Goal: Information Seeking & Learning: Learn about a topic

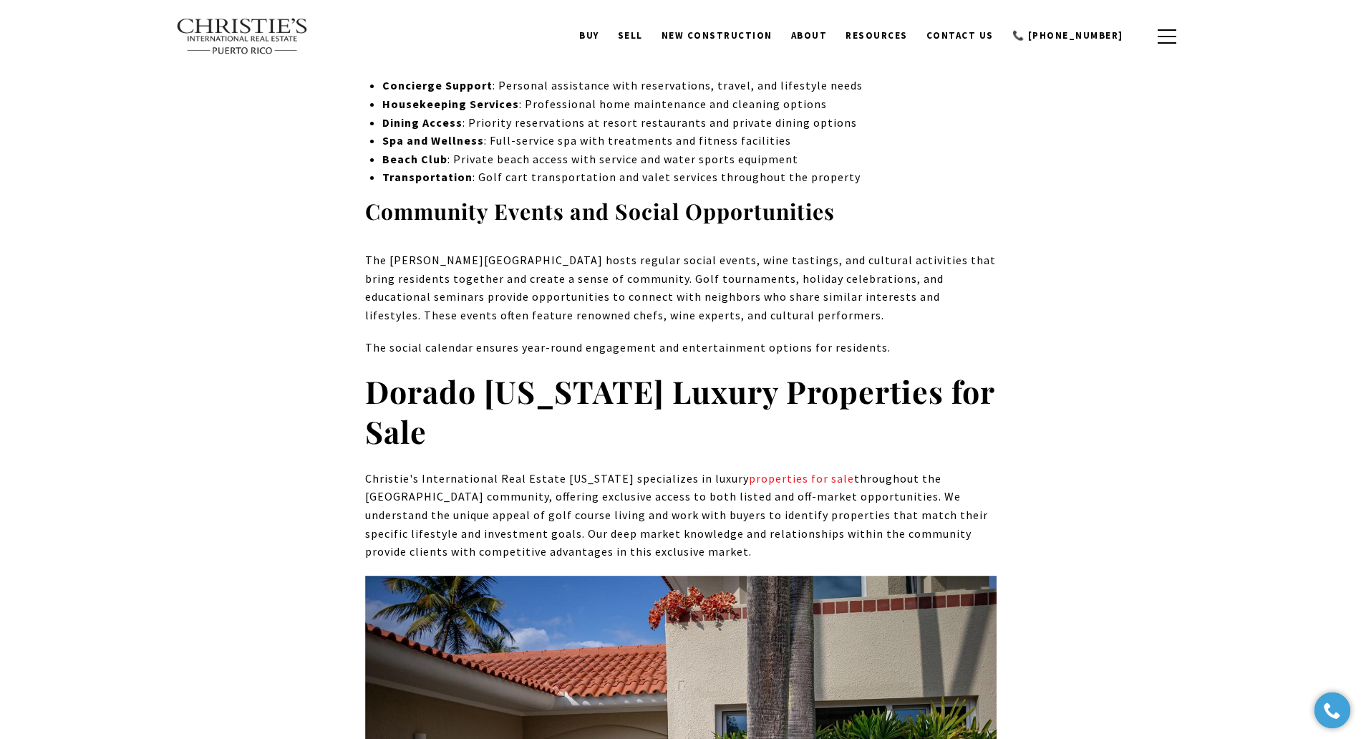
scroll to position [6699, 0]
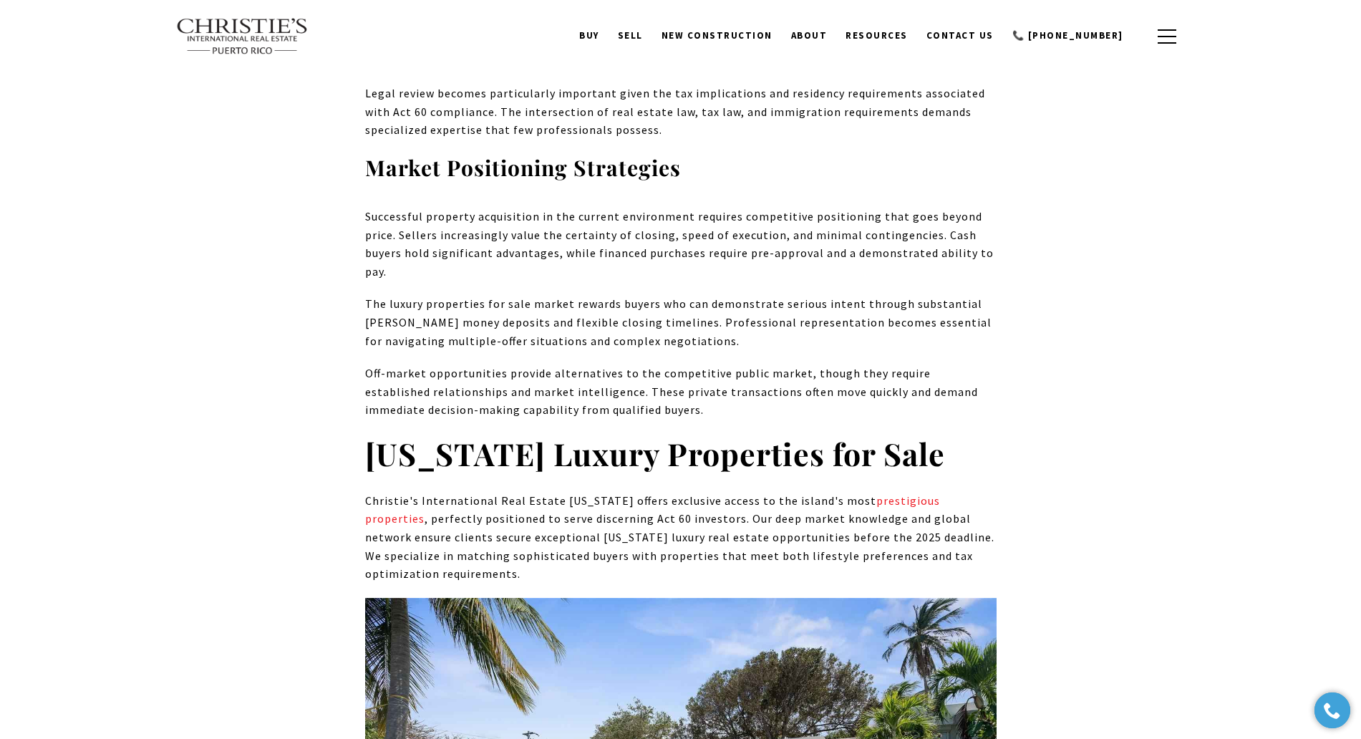
scroll to position [5841, 0]
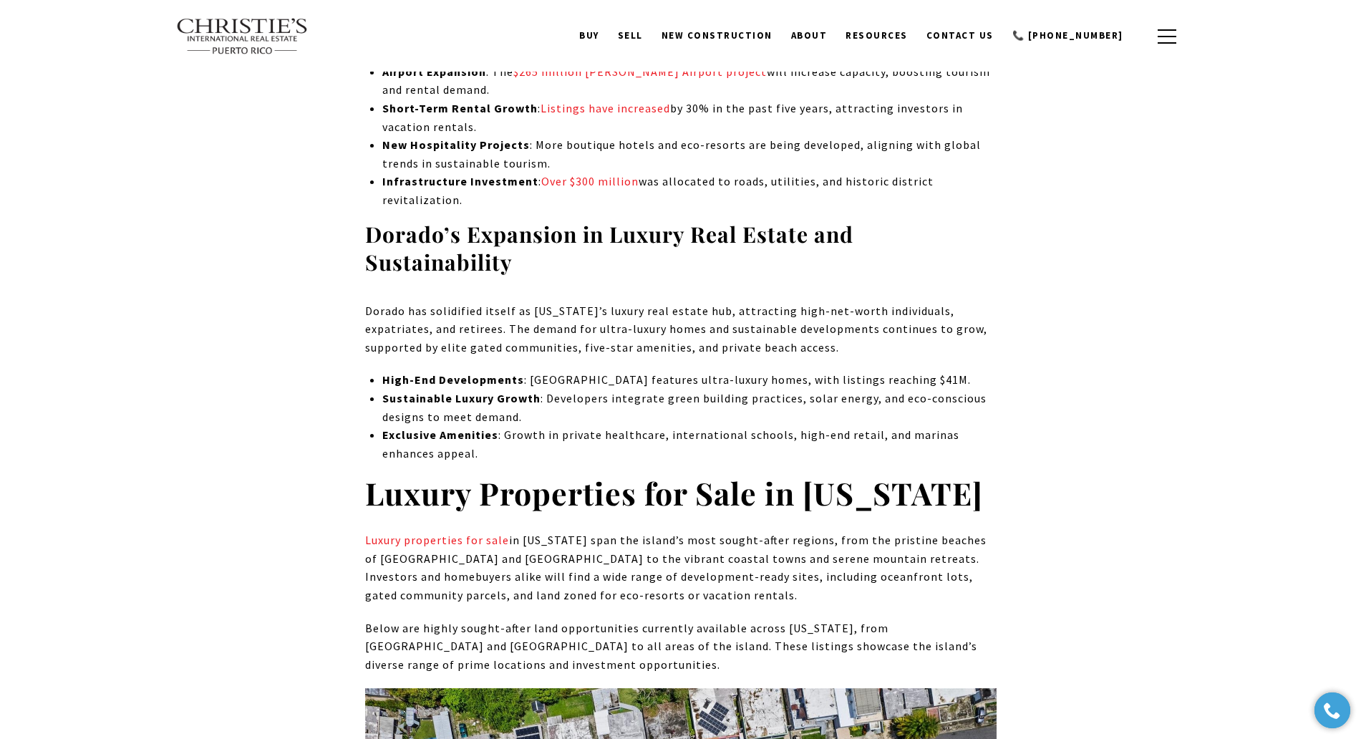
scroll to position [5508, 0]
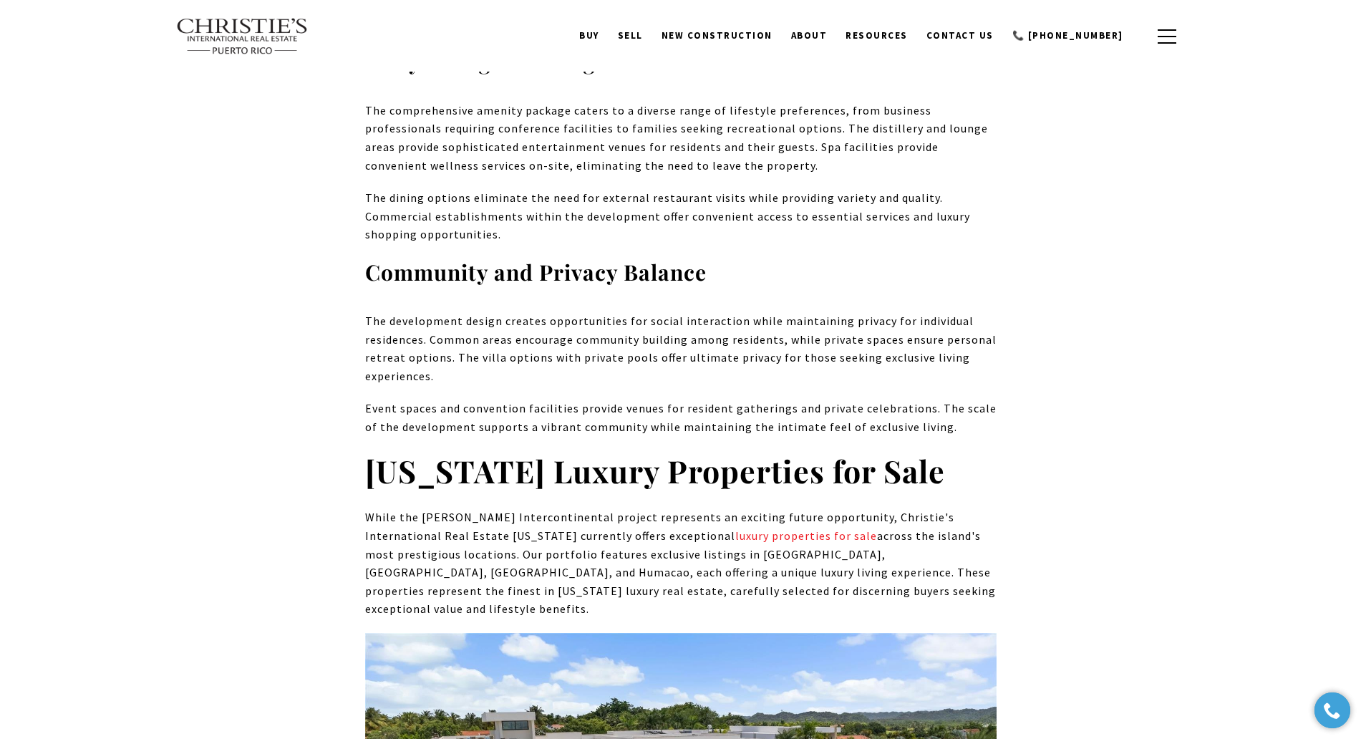
scroll to position [6370, 0]
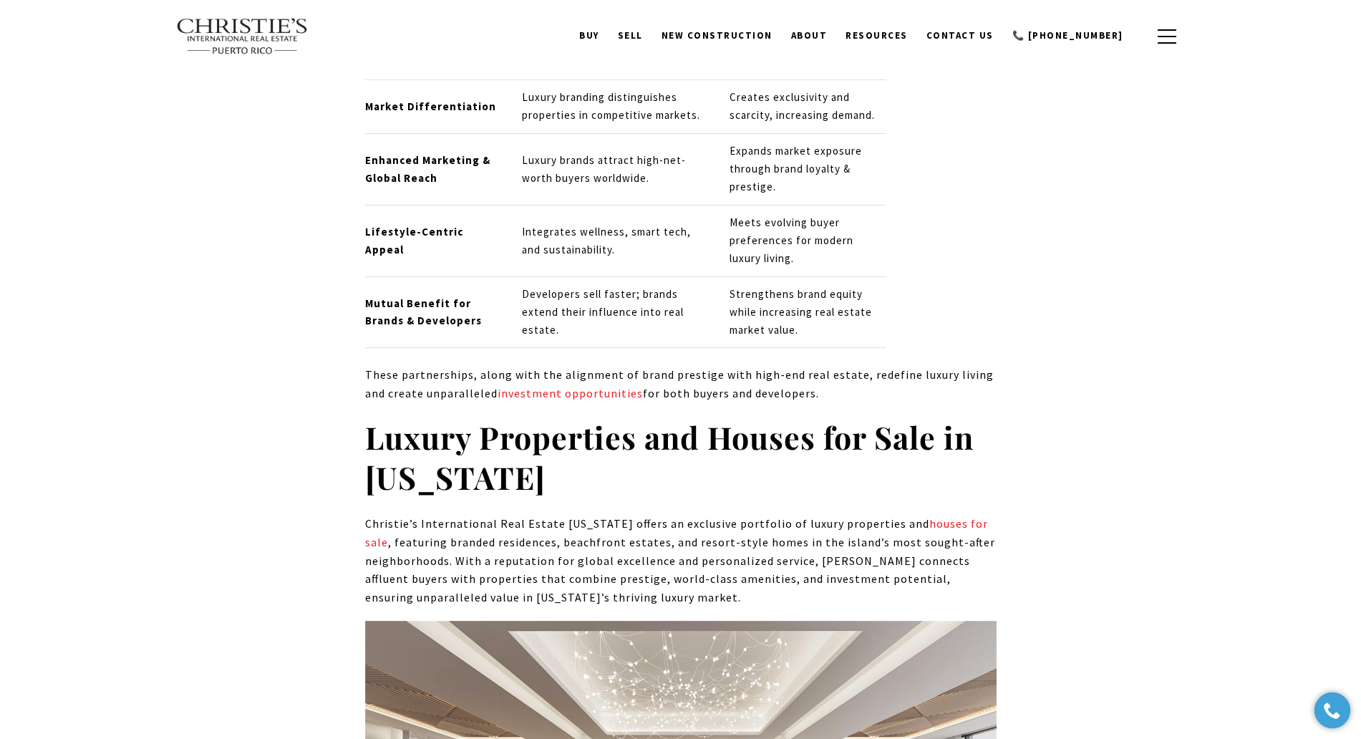
scroll to position [4715, 0]
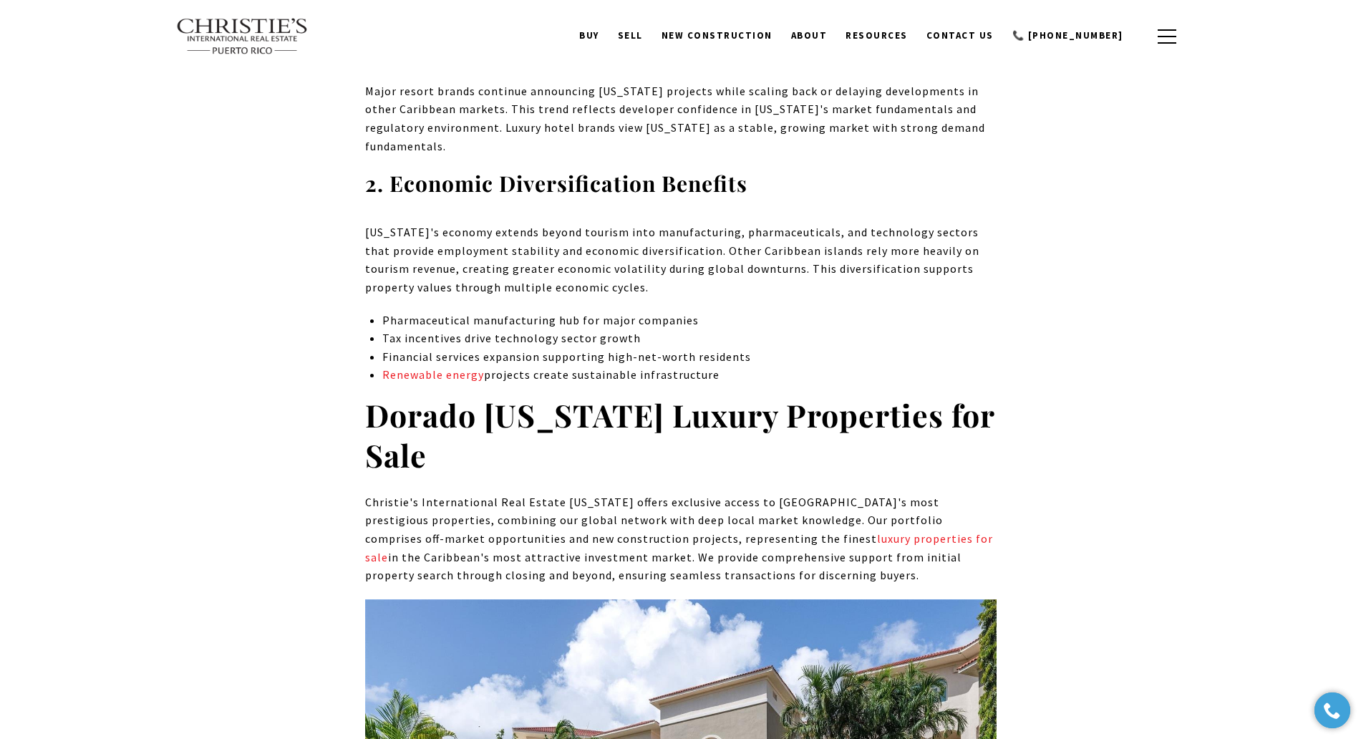
scroll to position [6333, 0]
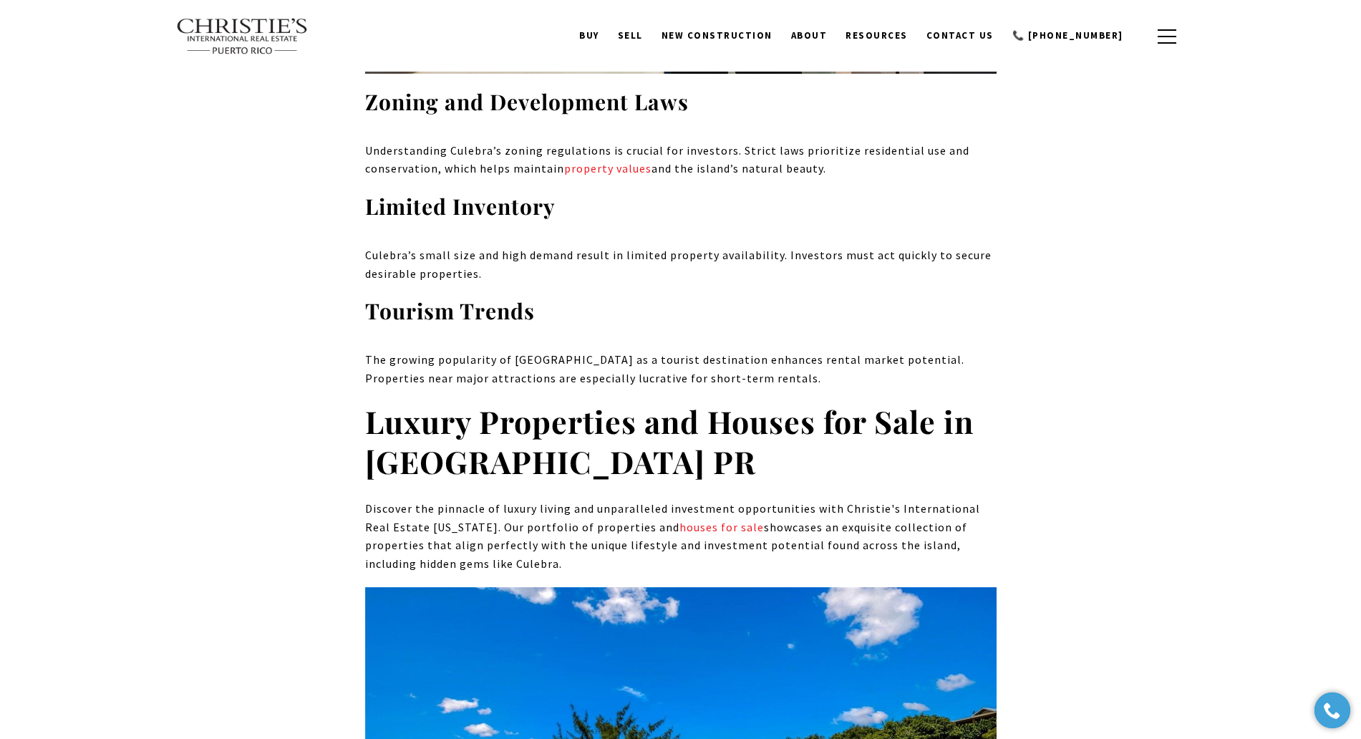
scroll to position [8340, 0]
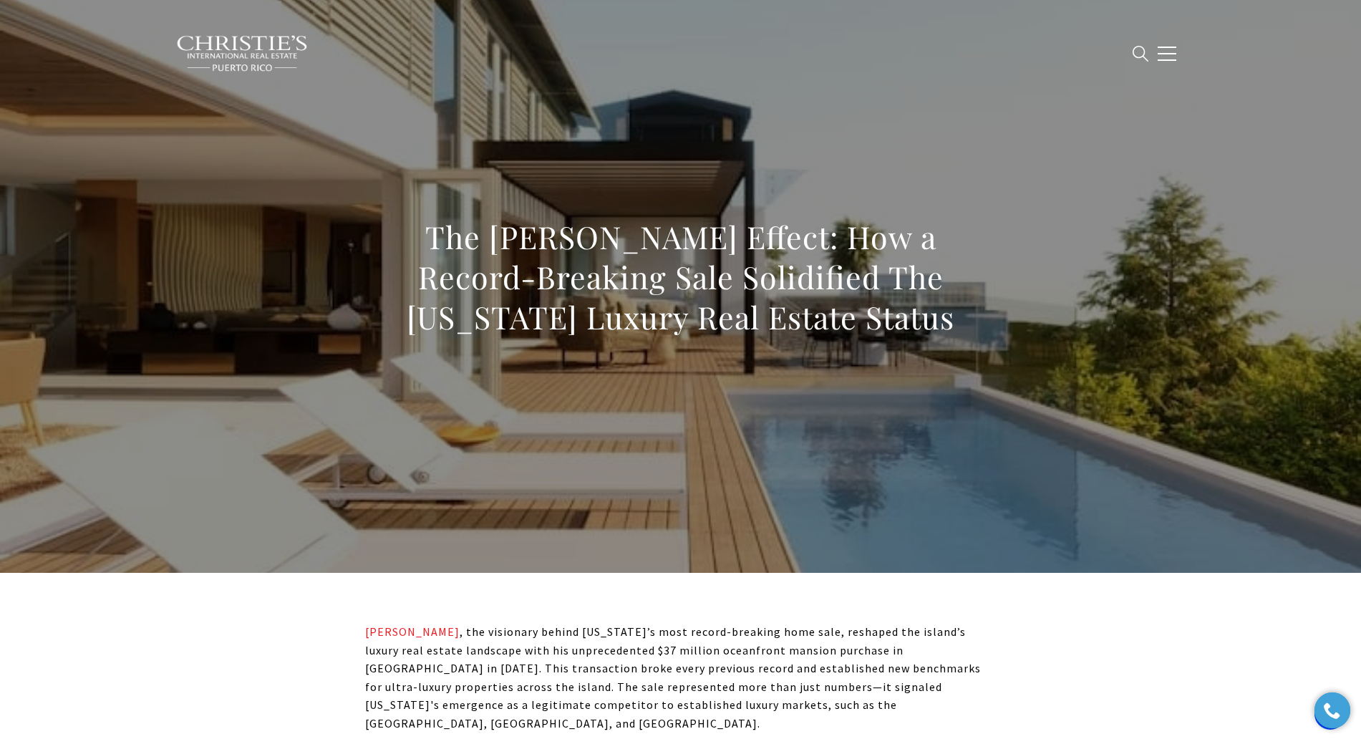
drag, startPoint x: 1257, startPoint y: 138, endPoint x: 1257, endPoint y: 153, distance: 14.3
click at [1257, 147] on div at bounding box center [680, 286] width 1361 height 573
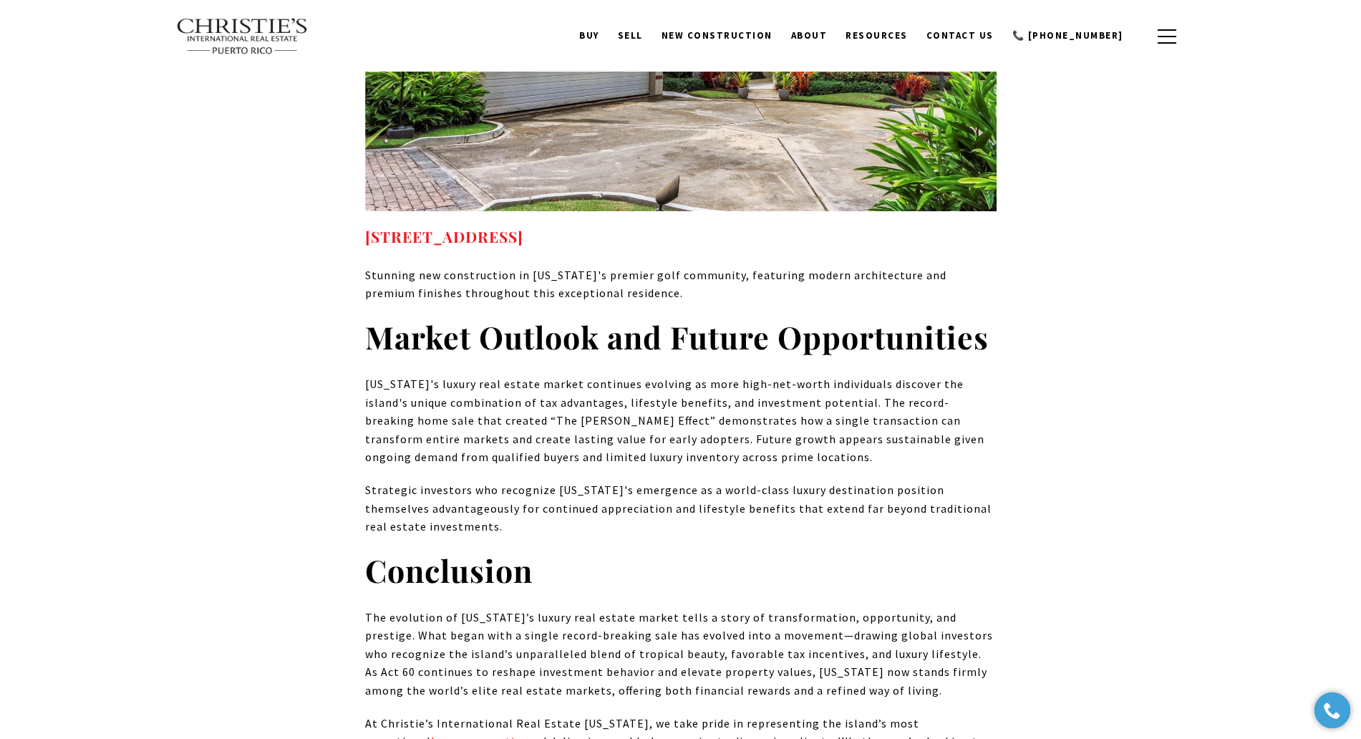
scroll to position [10203, 0]
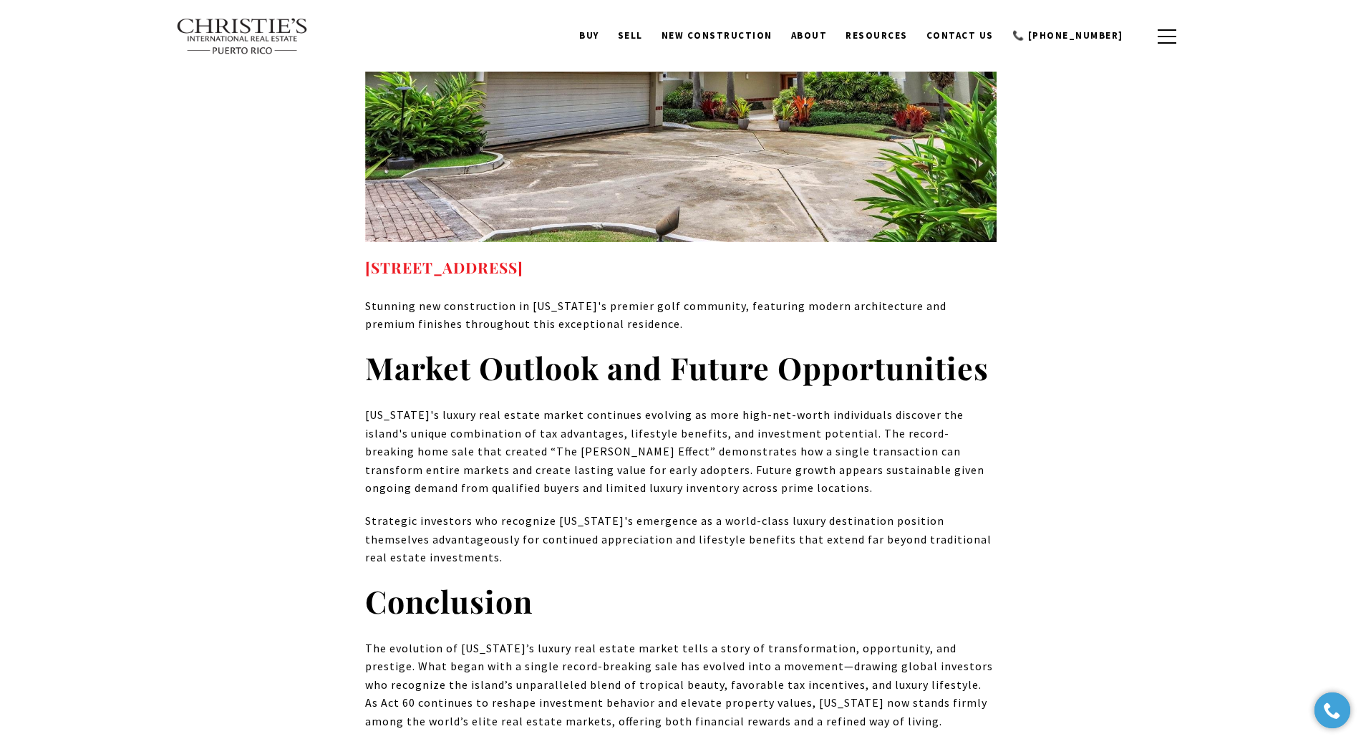
click at [588, 406] on p "Puerto Rico's luxury real estate market continues evolving as more high-net-wor…" at bounding box center [680, 452] width 631 height 92
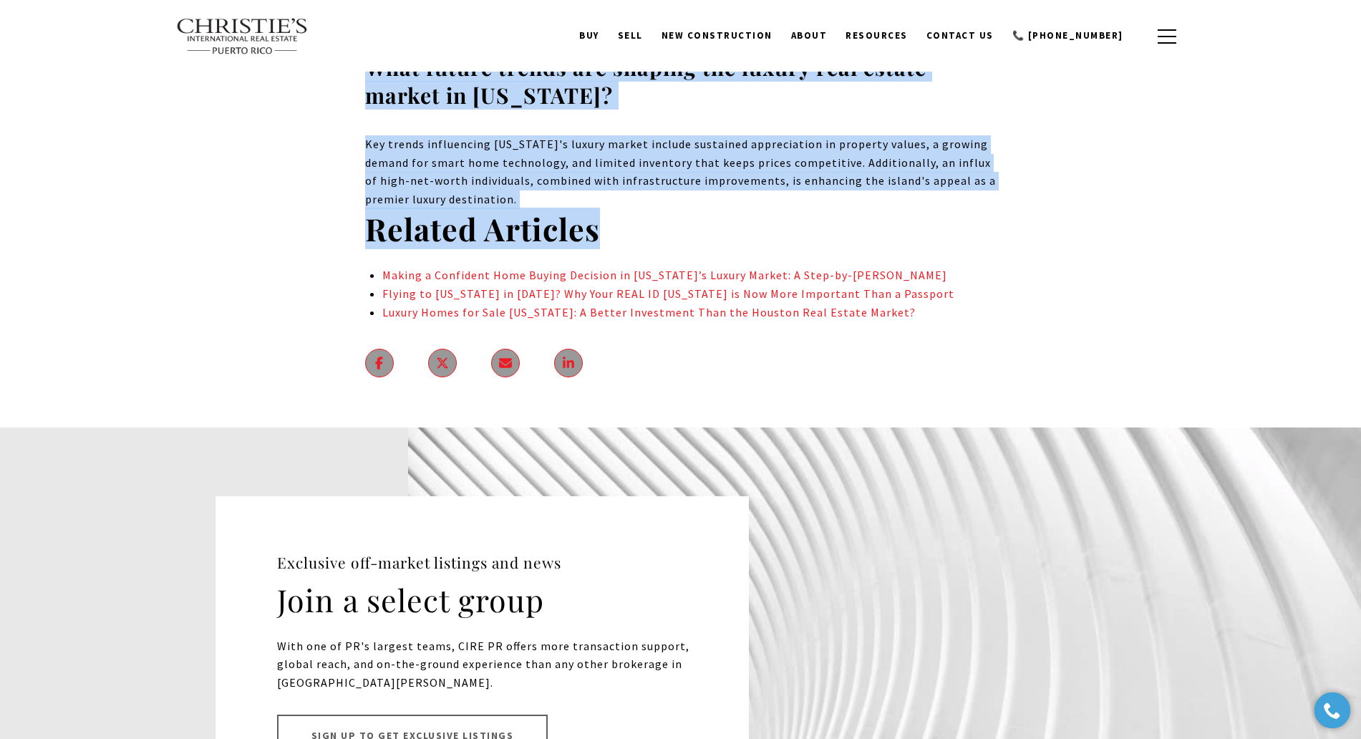
scroll to position [11199, 0]
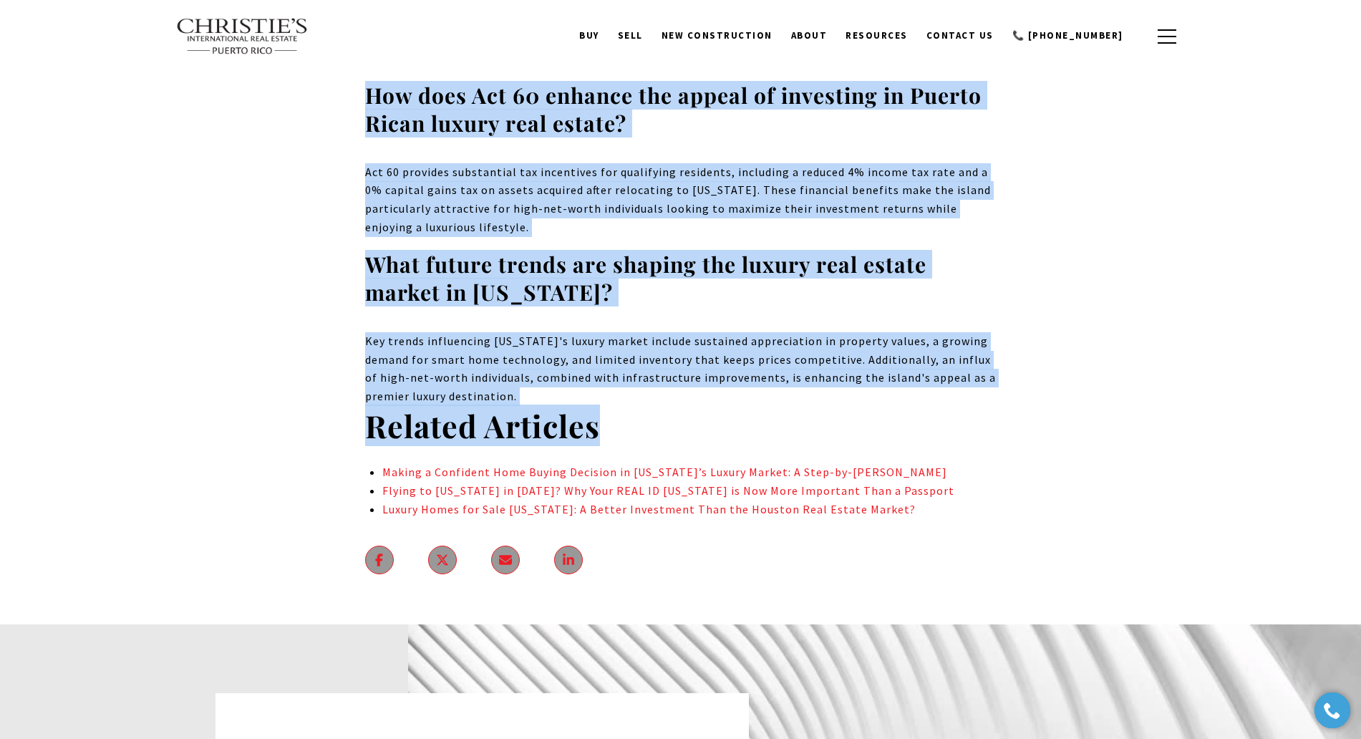
drag, startPoint x: 407, startPoint y: 235, endPoint x: 882, endPoint y: 281, distance: 476.9
copy body "The Scheinberg Effect: How a Record-Breaking Sale Solidified The Puerto Rico Lu…"
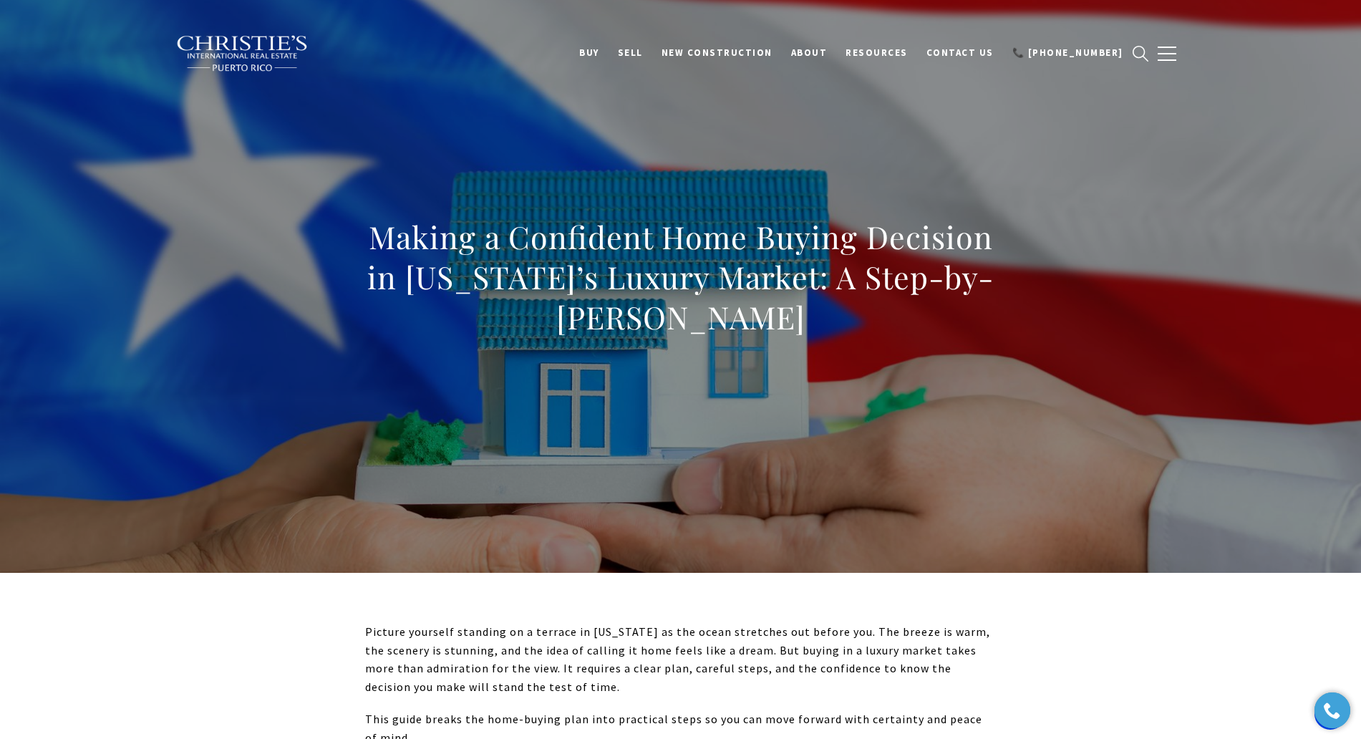
click at [1171, 383] on div "Making a Confident Home Buying Decision in [US_STATE]’s Luxury Market: A Step-b…" at bounding box center [681, 287] width 1002 height 430
drag, startPoint x: 1329, startPoint y: 316, endPoint x: 1307, endPoint y: 330, distance: 26.0
click at [1329, 316] on div at bounding box center [680, 286] width 1361 height 573
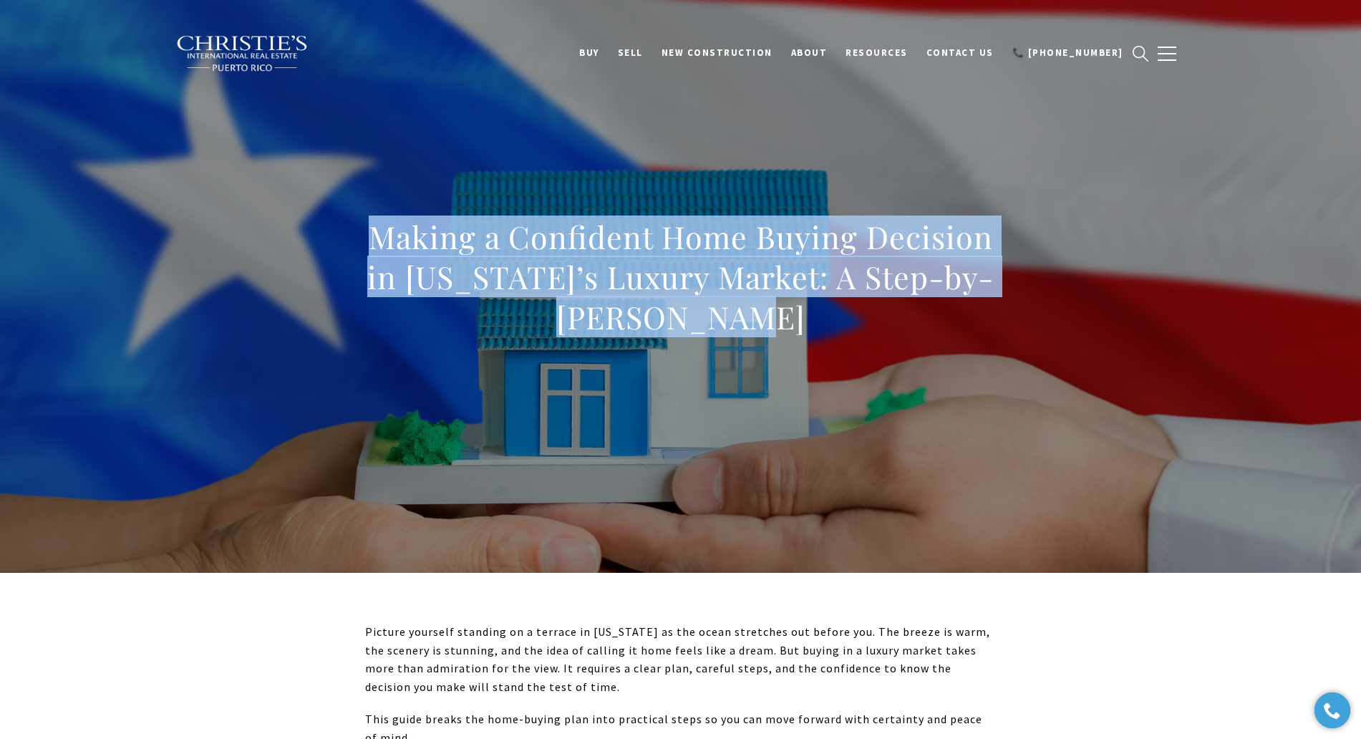
drag, startPoint x: 380, startPoint y: 247, endPoint x: 818, endPoint y: 354, distance: 450.4
click at [818, 354] on div "Making a Confident Home Buying Decision in [US_STATE]’s Luxury Market: A Step-b…" at bounding box center [680, 286] width 631 height 139
copy h1 "Making a Confident Home Buying Decision in [US_STATE]’s Luxury Market: A Step-b…"
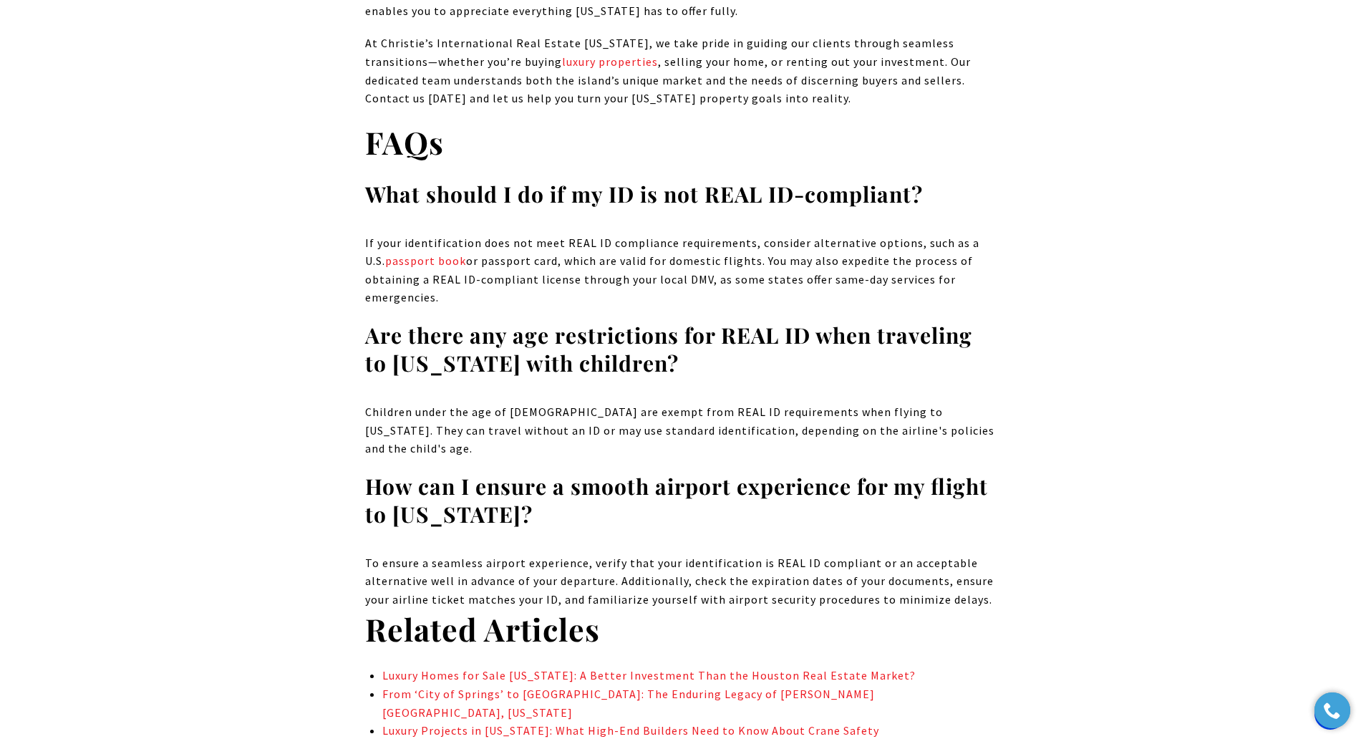
scroll to position [9308, 0]
